Goal: Task Accomplishment & Management: Use online tool/utility

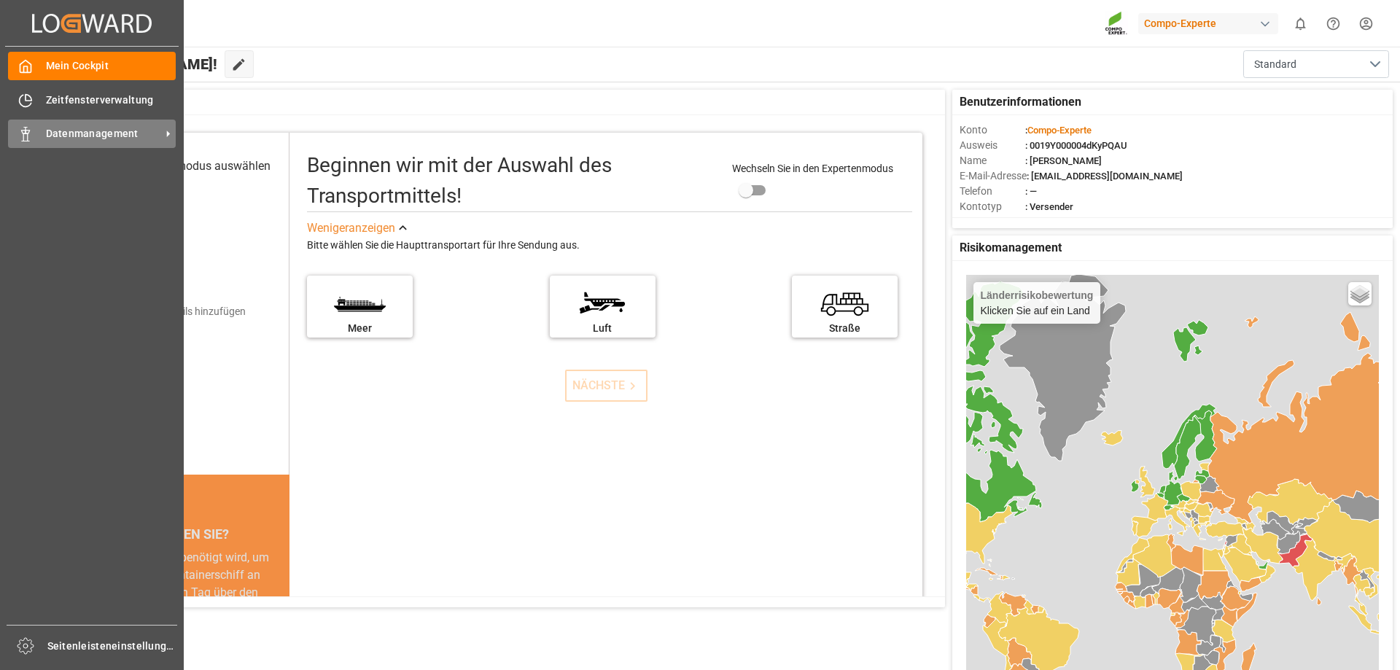
click at [32, 132] on icon at bounding box center [25, 134] width 15 height 15
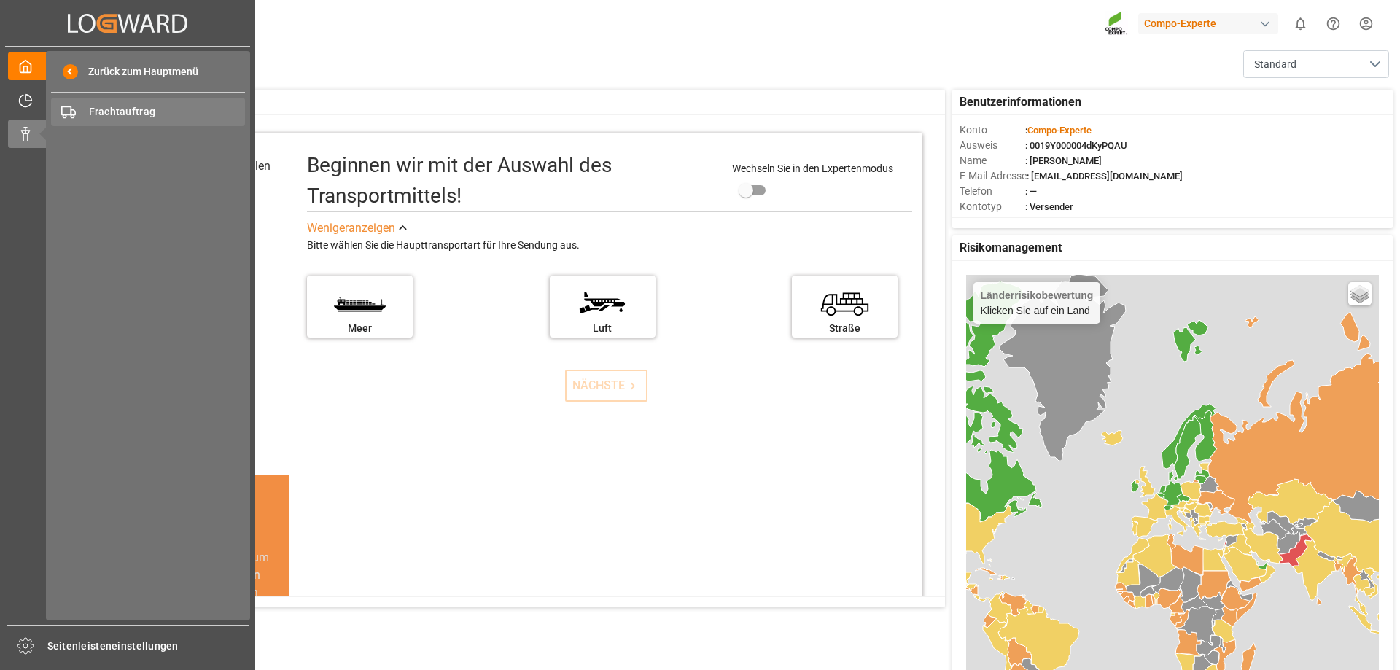
click at [103, 109] on font "Frachtauftrag" at bounding box center [122, 112] width 67 height 12
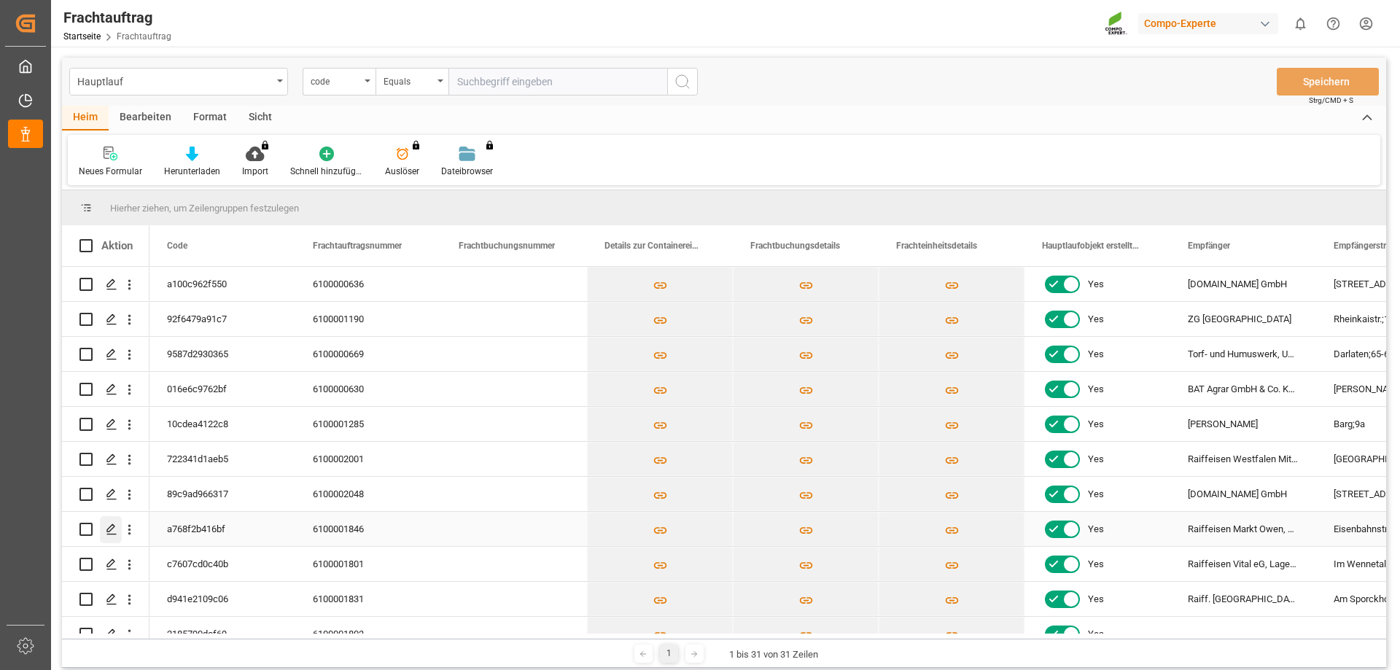
click at [112, 530] on icon "Drücken Sie die LEERTASTE, um diese Zeile auszuwählen." at bounding box center [112, 529] width 12 height 12
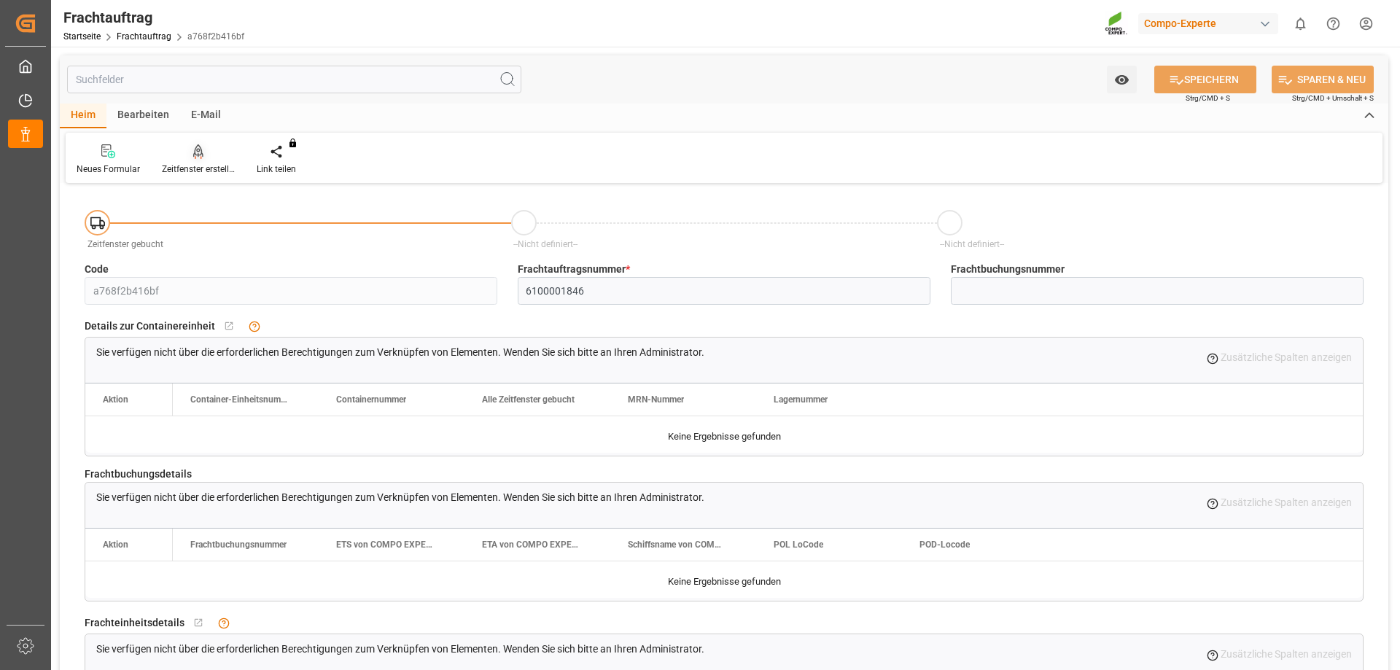
click at [195, 160] on div "Zeitfenster erstellen" at bounding box center [198, 160] width 95 height 32
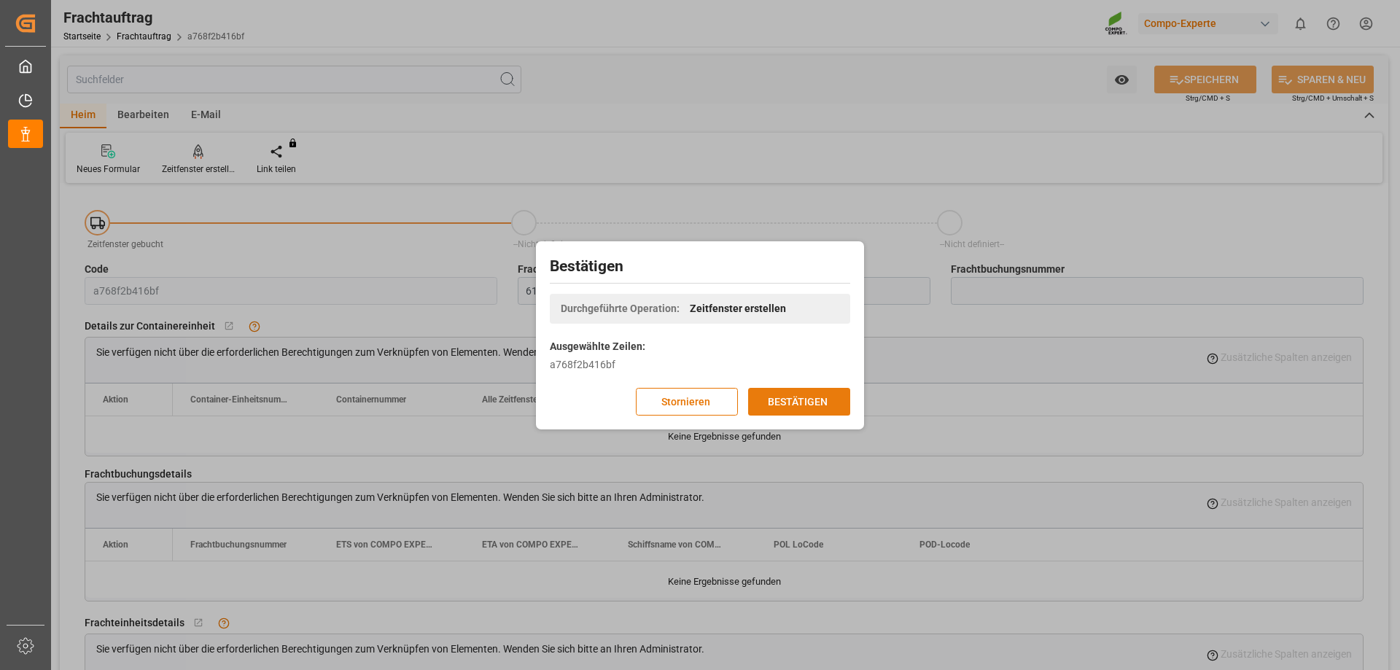
click at [817, 402] on font "BESTÄTIGEN" at bounding box center [798, 401] width 60 height 12
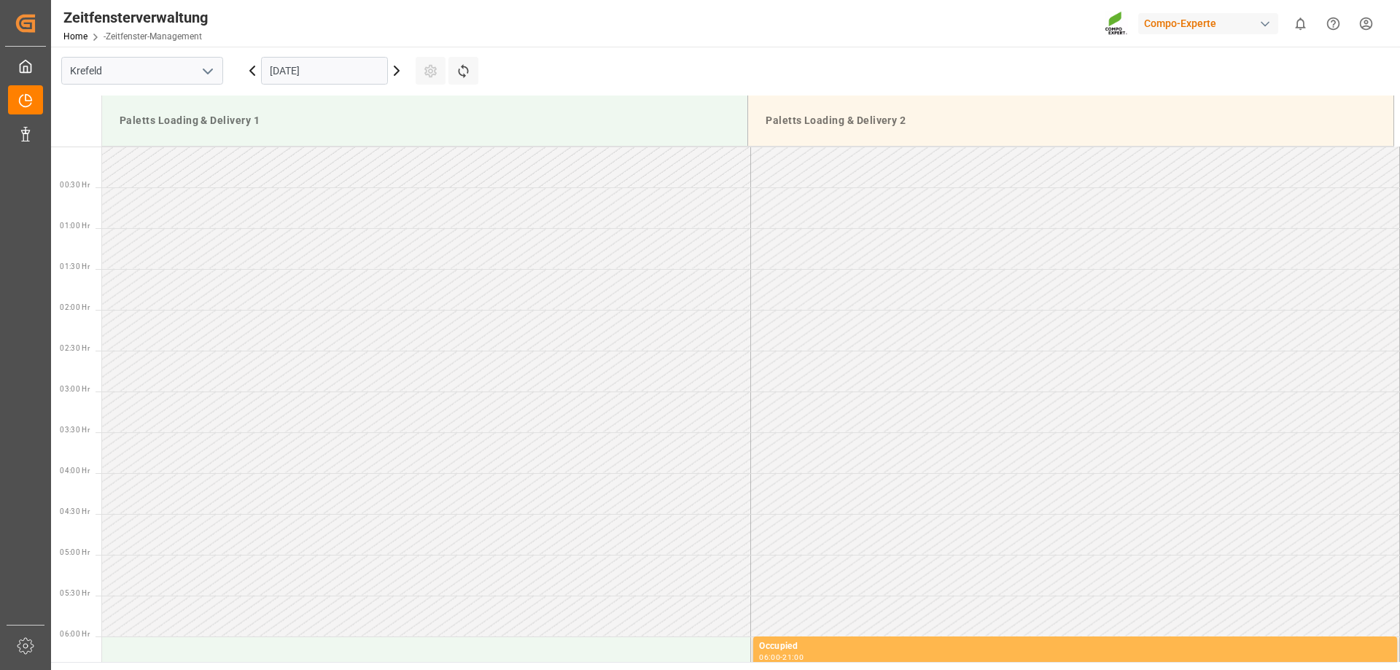
scroll to position [1052, 0]
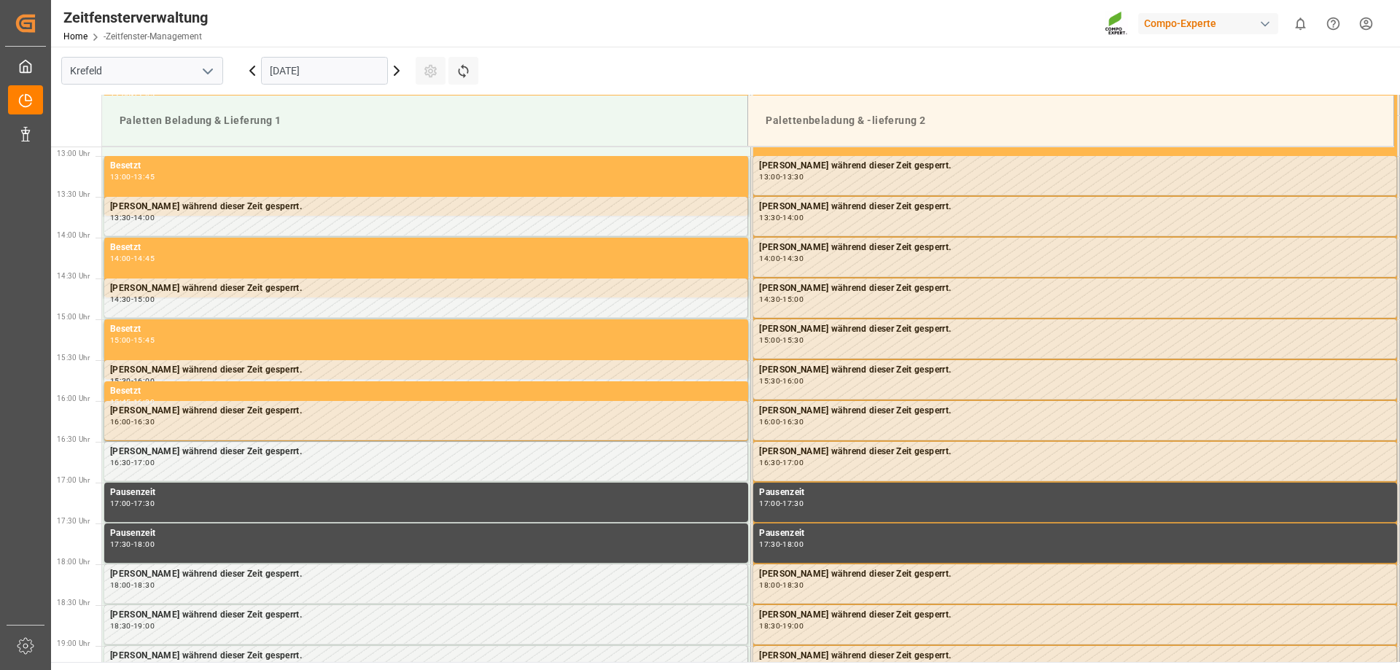
click at [396, 71] on icon at bounding box center [396, 70] width 17 height 17
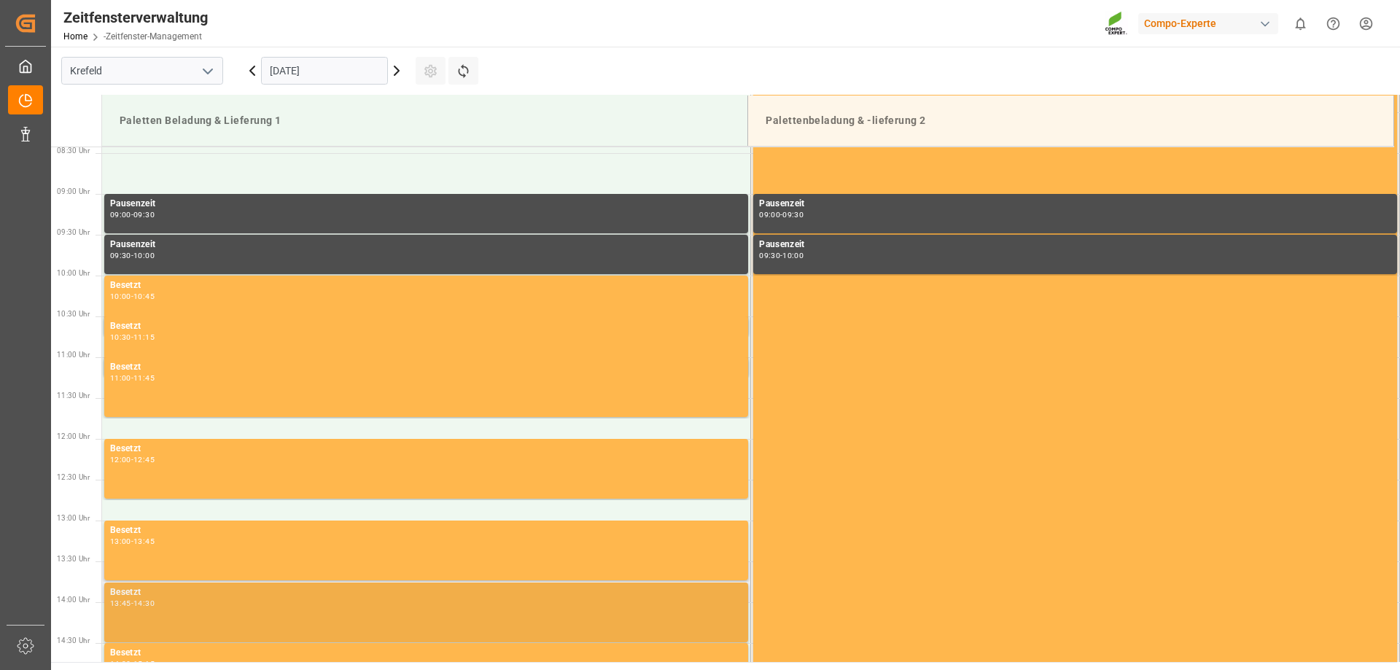
scroll to position [979, 0]
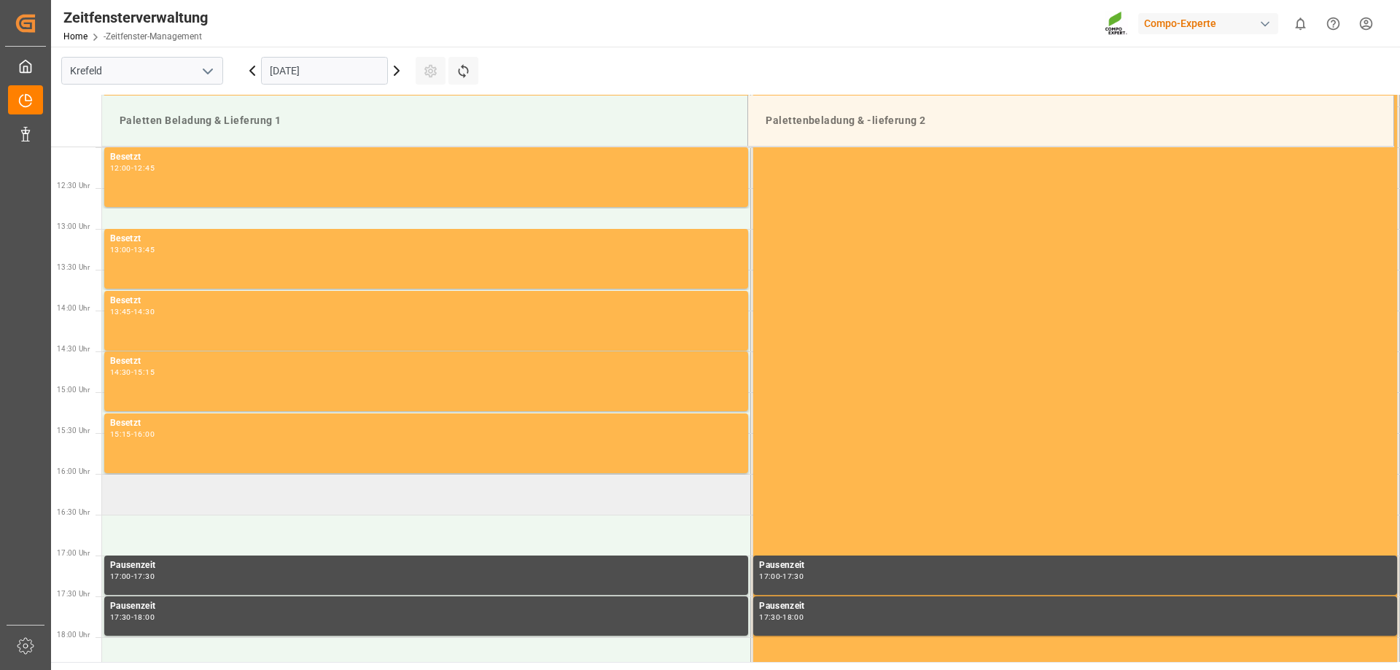
click at [241, 497] on td at bounding box center [426, 494] width 649 height 41
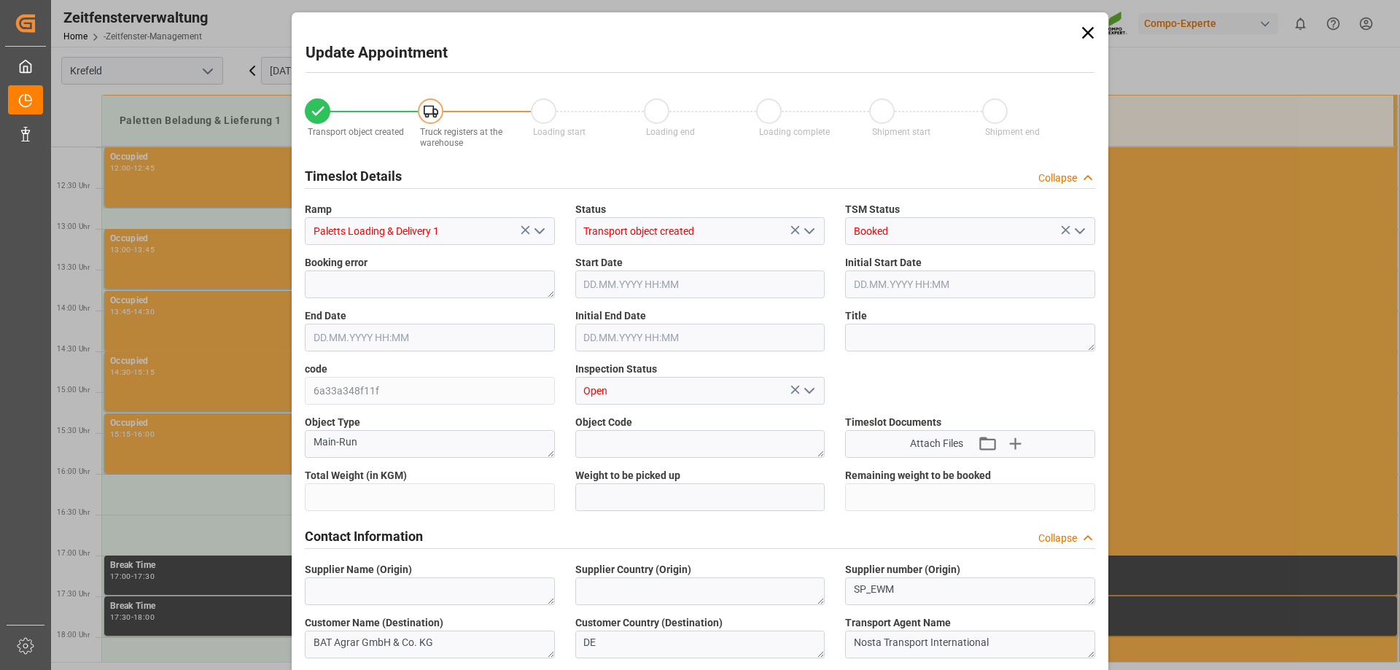
type input "22485.5"
type input "0"
type input "17.09.2025 16:00"
type input "17.09.2025 16:30"
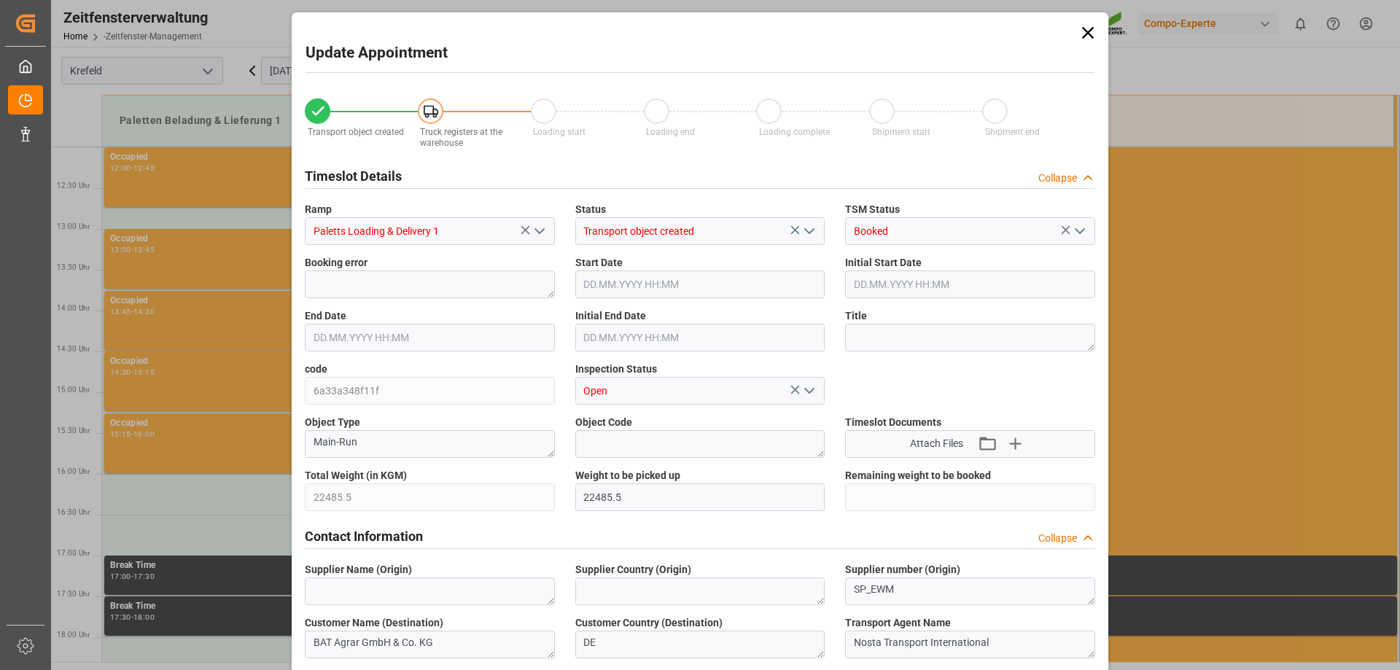
type input "10.09.2025 09:05"
type input "16.09.2025 11:57"
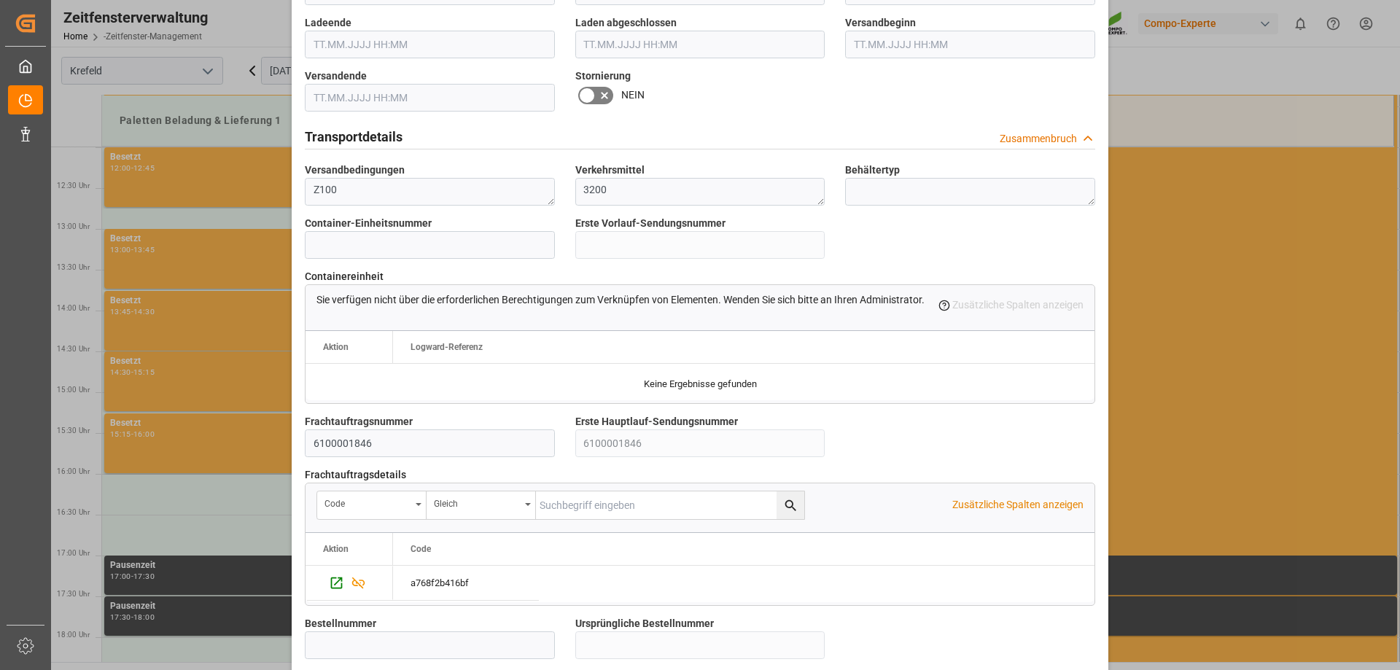
scroll to position [1166, 0]
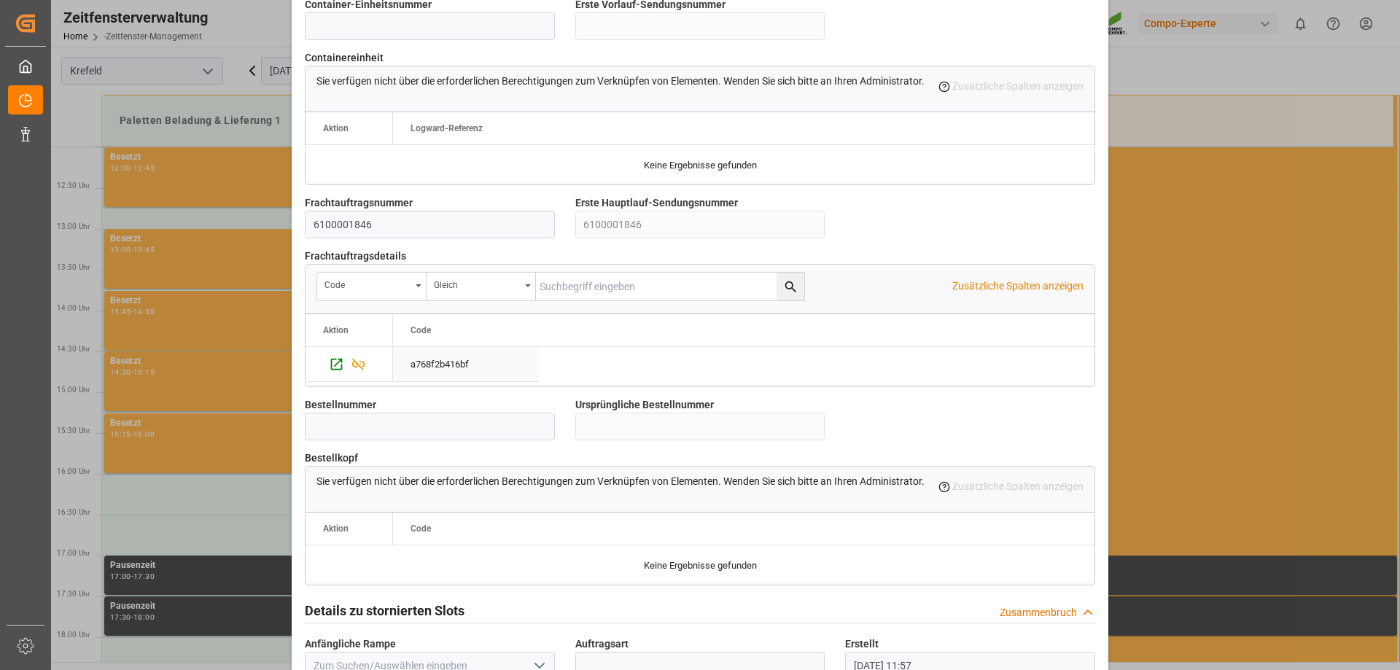
click at [474, 360] on div "a768f2b416bf" at bounding box center [466, 364] width 146 height 34
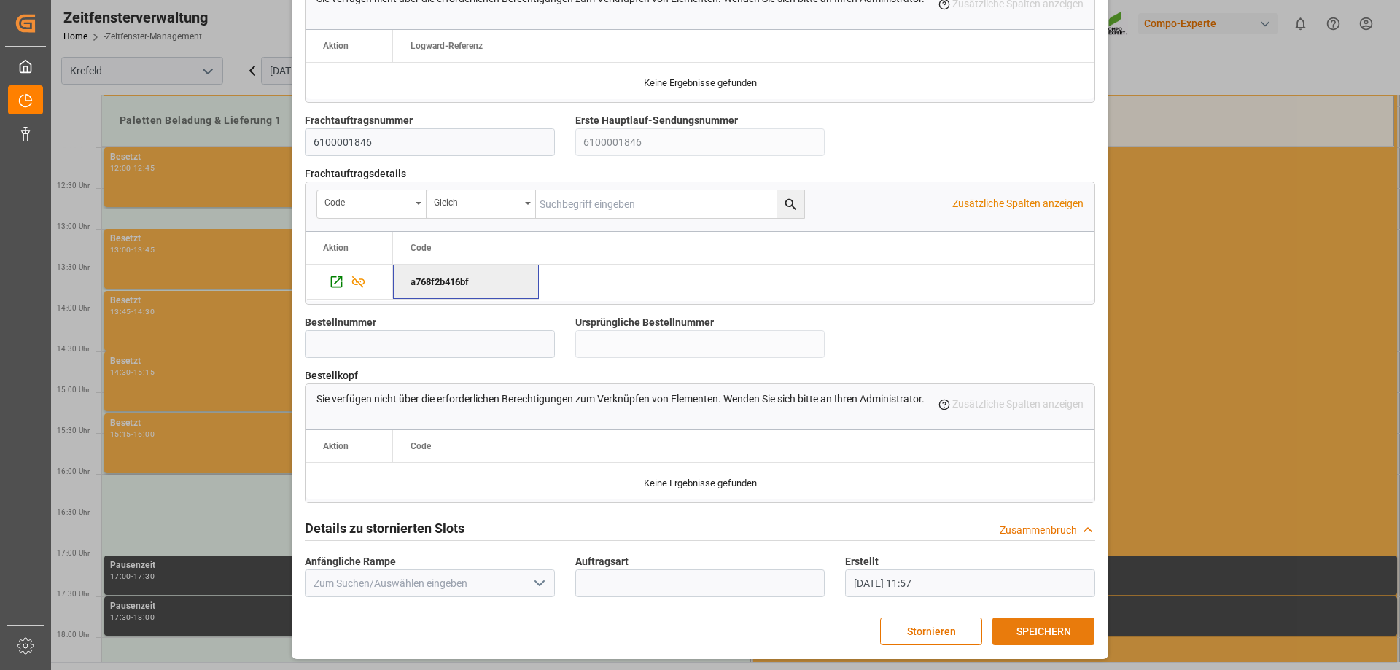
click at [1069, 628] on button "SPEICHERN" at bounding box center [1043, 631] width 102 height 28
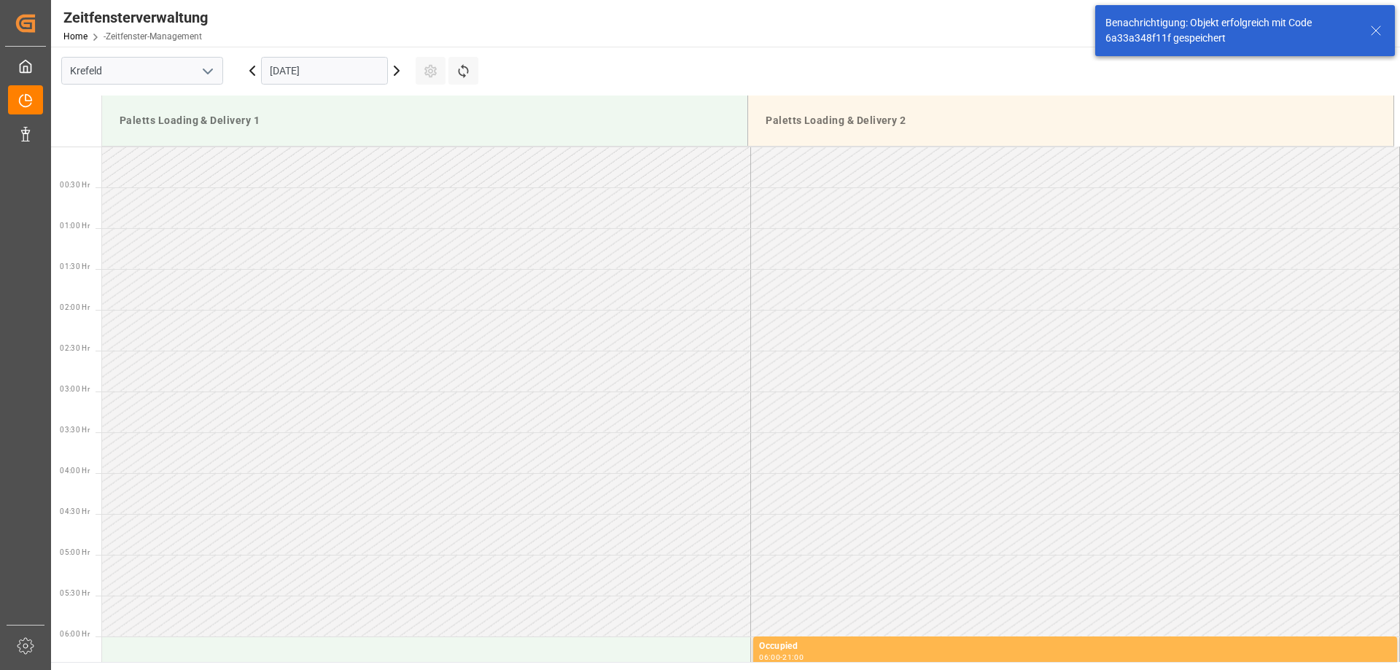
scroll to position [1215, 0]
